Goal: Understand process/instructions

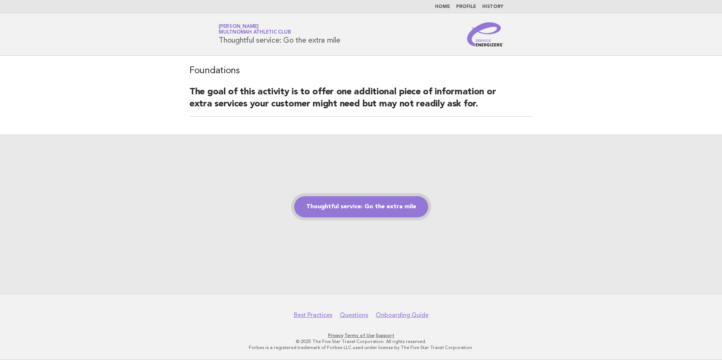
click at [367, 204] on link "Thoughtful service: Go the extra mile" at bounding box center [361, 206] width 134 height 21
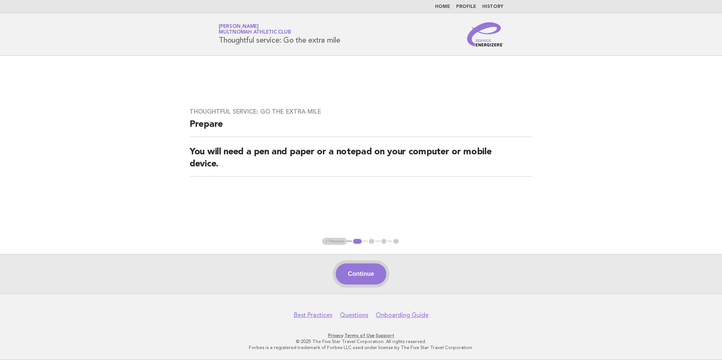
click at [365, 276] on button "Continue" at bounding box center [361, 274] width 50 height 21
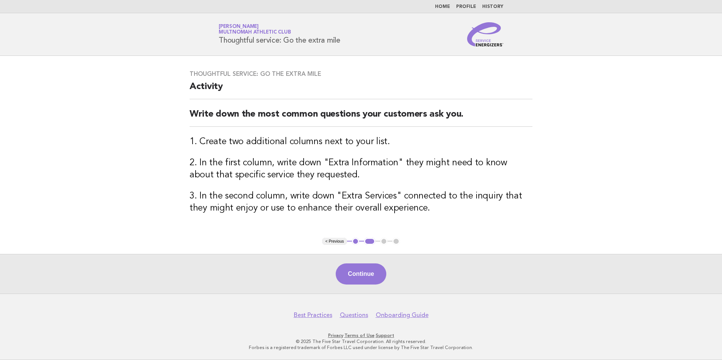
click at [364, 275] on button "Continue" at bounding box center [361, 274] width 50 height 21
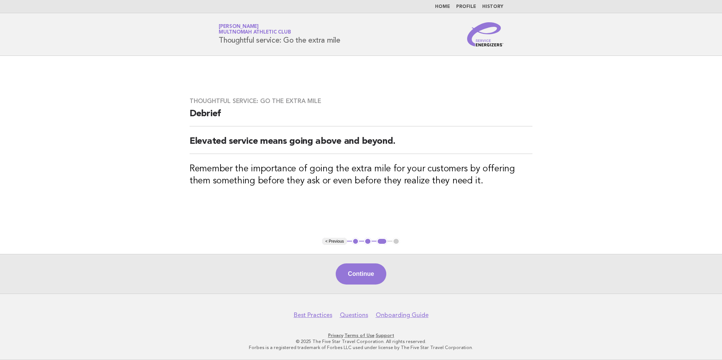
click at [357, 263] on div "Continue" at bounding box center [361, 274] width 722 height 40
click at [353, 274] on button "Continue" at bounding box center [361, 274] width 50 height 21
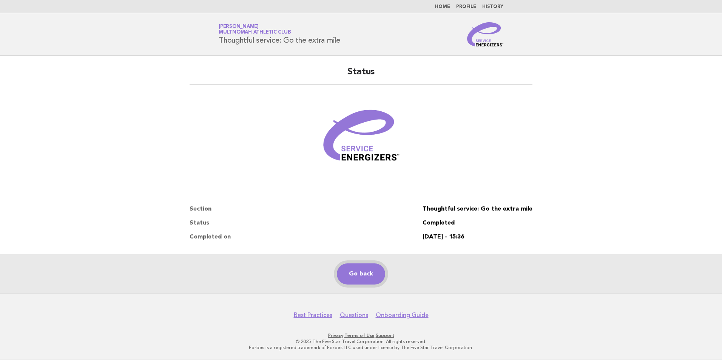
click at [346, 283] on link "Go back" at bounding box center [361, 274] width 48 height 21
